Goal: Task Accomplishment & Management: Use online tool/utility

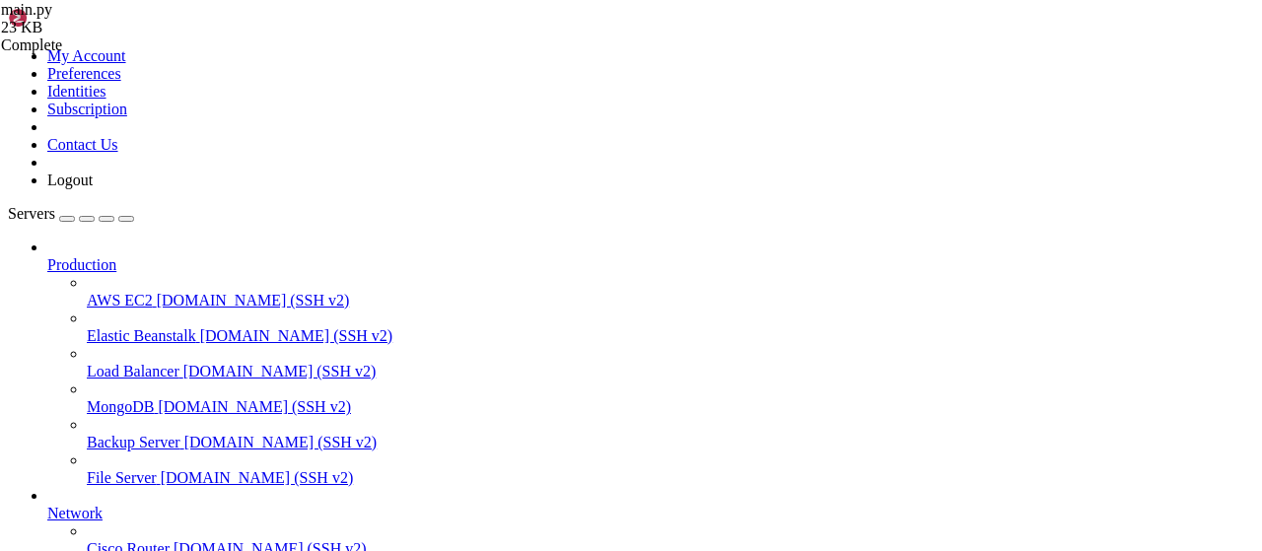
scroll to position [1087, 0]
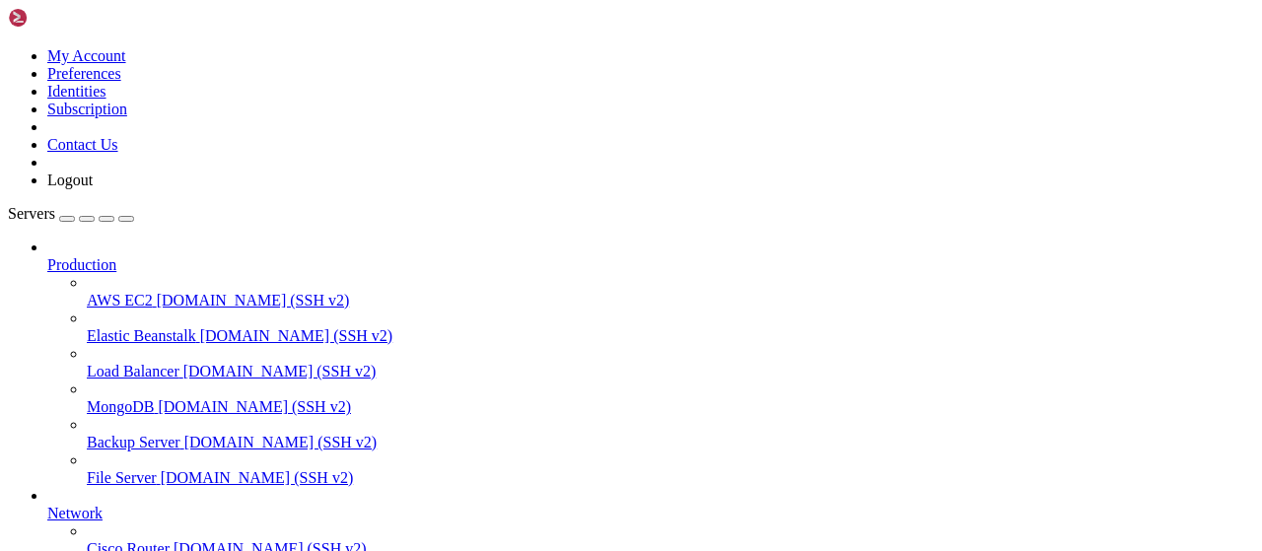
type input "/root/rbxscriptapi"
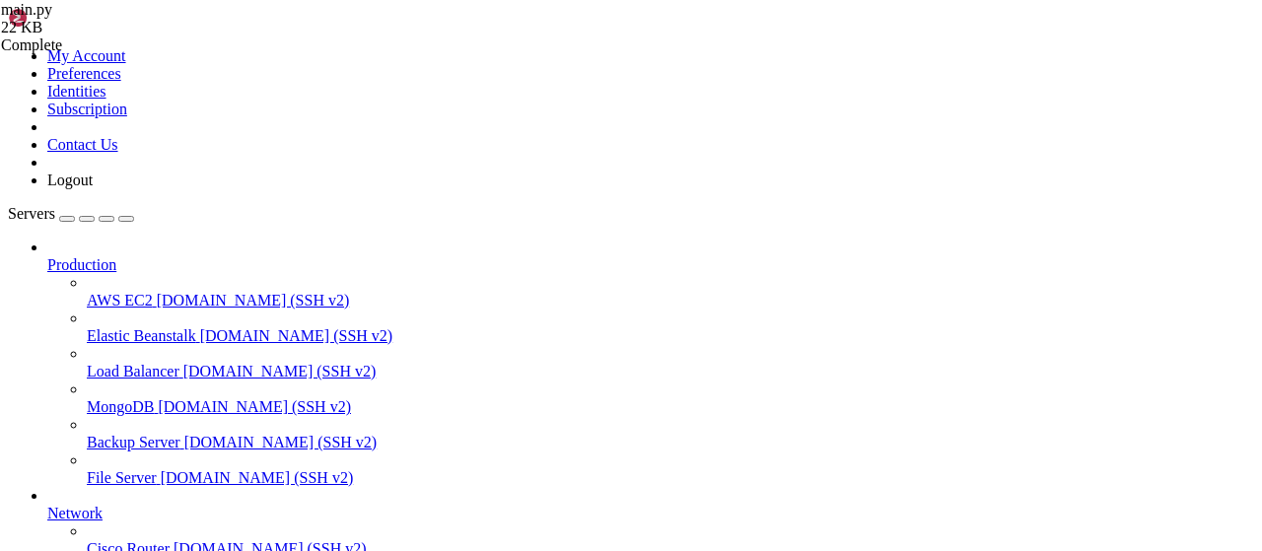
type textarea "background_thread.join(timeout=30) print("Программа завершена")"
paste textarea "print("Программа завершена")"
type textarea "print("Программа завершена")"
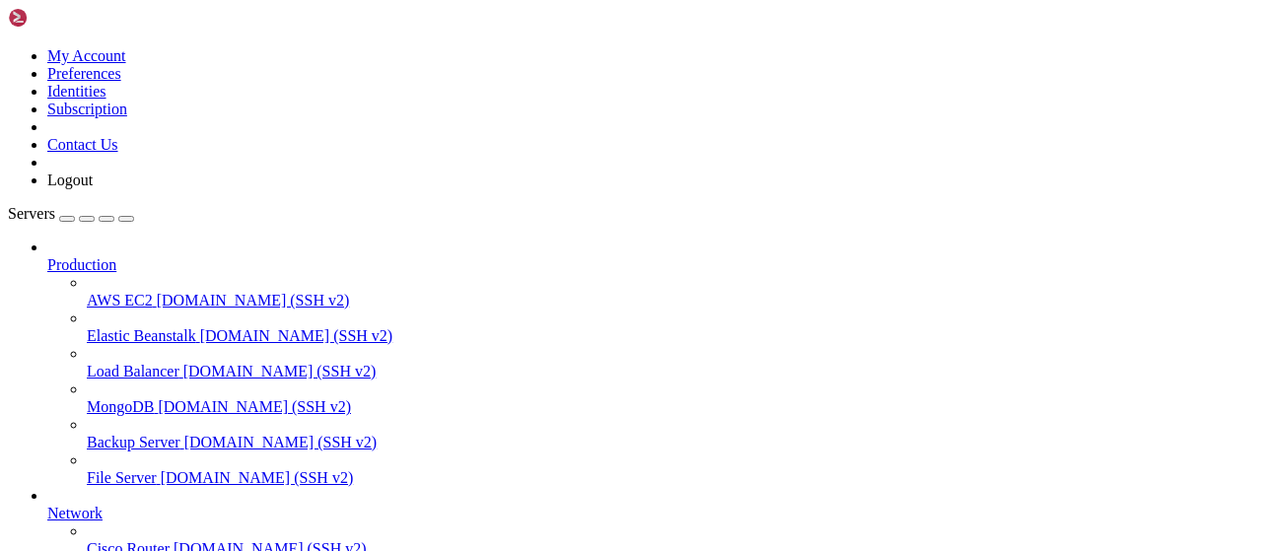
type input "/root/rbxscriptapi"
type textarea "background_thread.join(timeout=30) print("Программа завершена")"
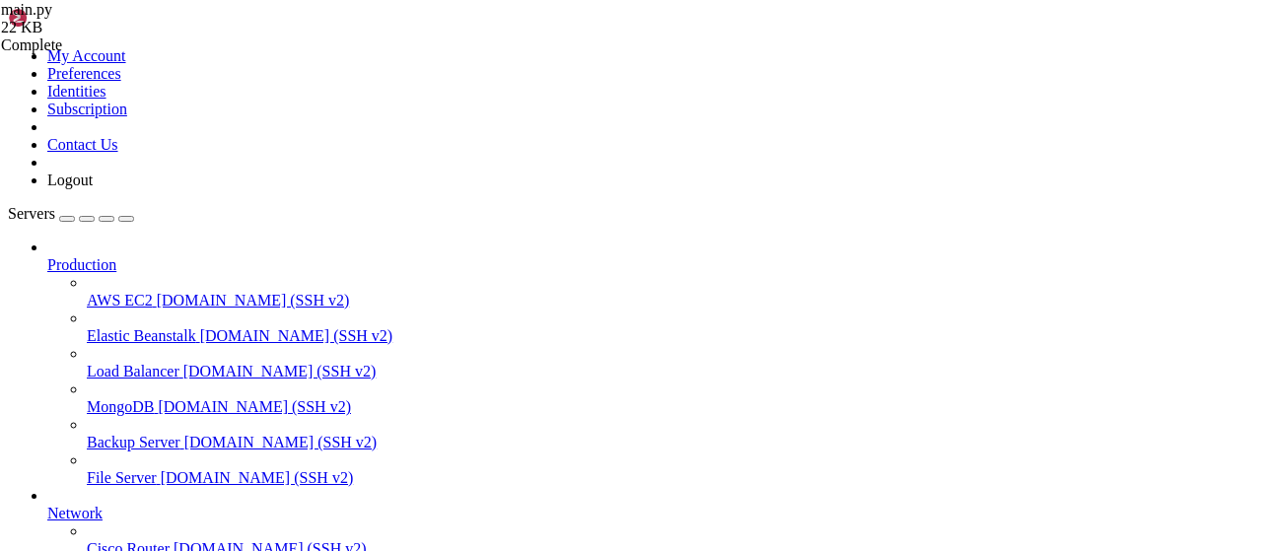
type textarea "print("Программа завершена")"
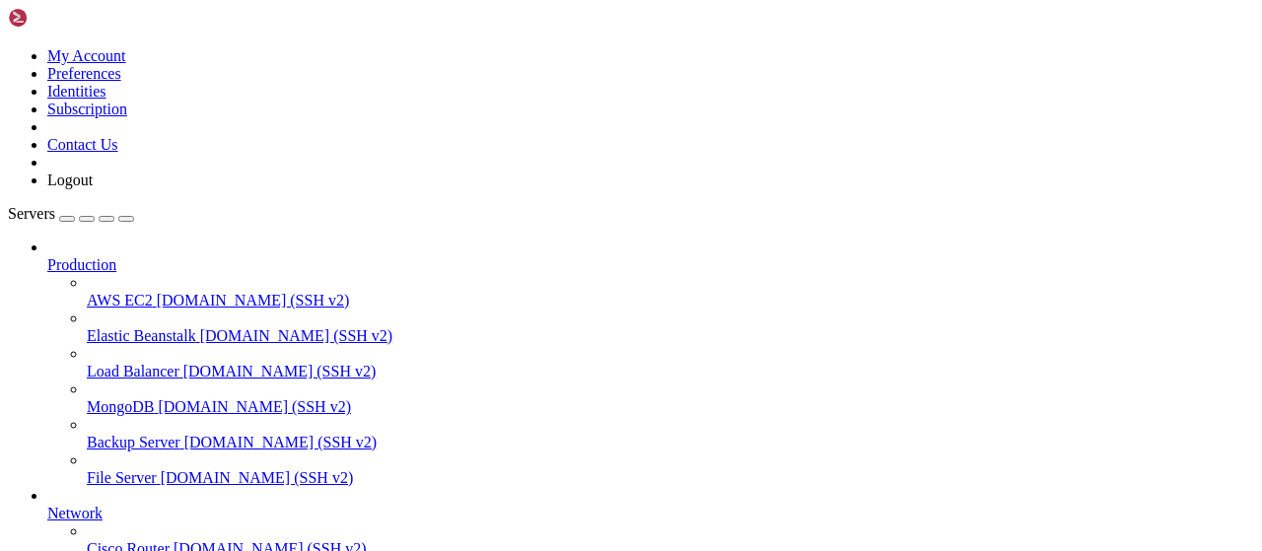
type input "/root"
